Goal: Task Accomplishment & Management: Complete application form

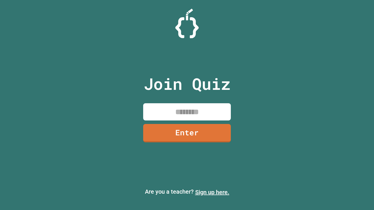
click at [210, 193] on link "Sign up here." at bounding box center [212, 192] width 34 height 7
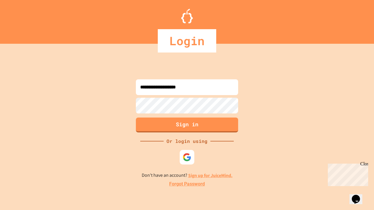
type input "**********"
